Goal: Check status: Check status

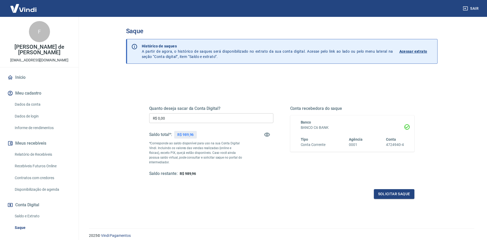
scroll to position [21, 0]
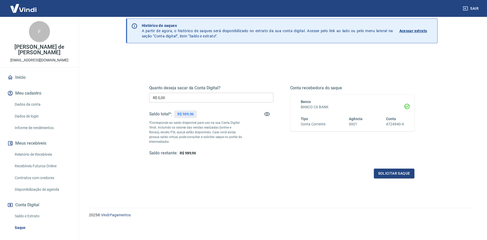
click at [421, 31] on p "Acessar extrato" at bounding box center [413, 30] width 28 height 5
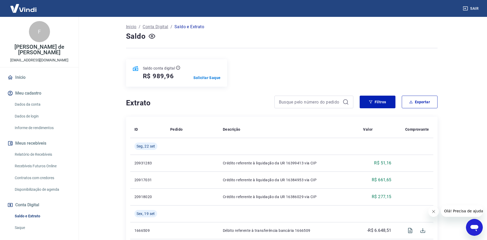
scroll to position [53, 0]
